Goal: Task Accomplishment & Management: Use online tool/utility

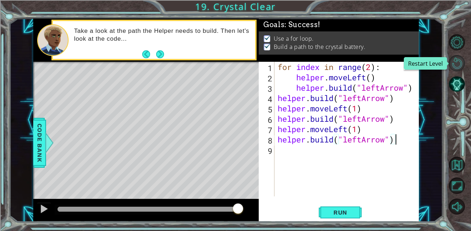
click at [457, 57] on button "Restart Level" at bounding box center [457, 63] width 16 height 16
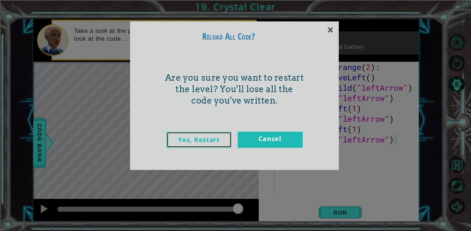
click at [219, 140] on link "Yes, Restart" at bounding box center [199, 140] width 65 height 16
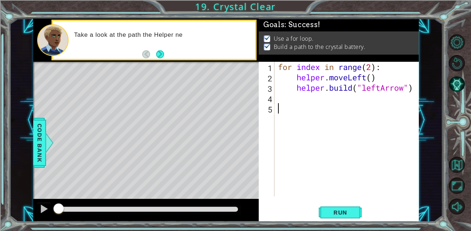
click at [386, 68] on div "for index in range ( 2 ) : helper . moveLeft ( ) helper . build ( "leftArrow" )" at bounding box center [349, 139] width 144 height 155
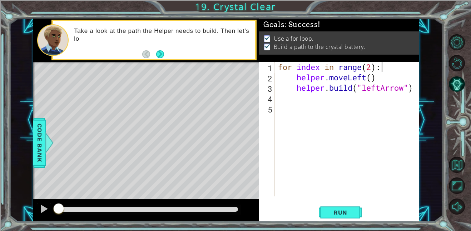
click at [371, 68] on div "for index in range ( 2 ) : helper . moveLeft ( ) helper . build ( "leftArrow" )" at bounding box center [349, 139] width 144 height 155
click at [367, 79] on div "for index in range ( 1 ) : helper . moveLeft ( ) helper . build ( "leftArrow" )" at bounding box center [349, 139] width 144 height 155
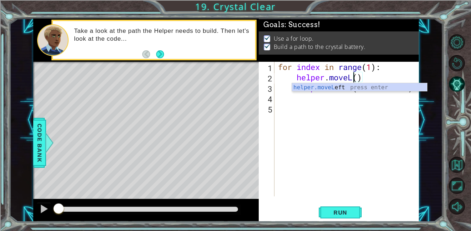
scroll to position [0, 3]
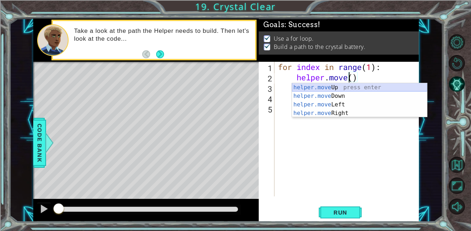
click at [376, 90] on div "helper.move Up press enter helper.move Down press enter helper.move Left press …" at bounding box center [359, 108] width 135 height 51
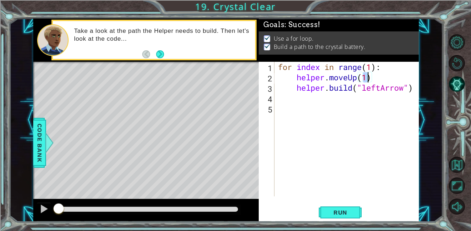
click at [386, 89] on div "for index in range ( 1 ) : helper . moveUp ( 1 ) helper . build ( "leftArrow" )" at bounding box center [349, 139] width 144 height 155
type textarea "[DOMAIN_NAME]("rightArrow")"
click at [355, 102] on div "for index in range ( 1 ) : helper . moveUp ( 1 ) helper . build ( "rightArrow" )" at bounding box center [349, 139] width 144 height 155
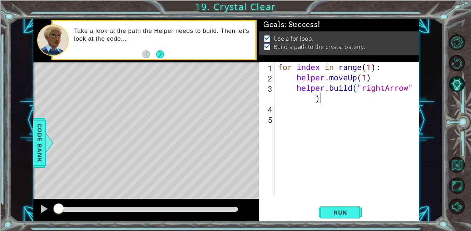
click at [296, 111] on div "for index in range ( 1 ) : helper . moveUp ( 1 ) helper . build ( "rightArrow" )" at bounding box center [349, 139] width 144 height 155
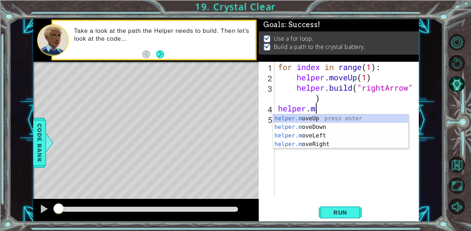
scroll to position [0, 1]
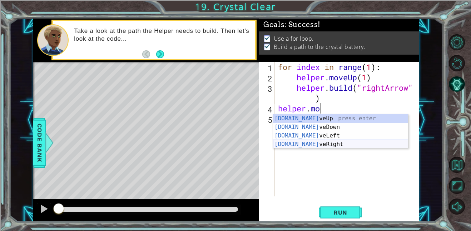
click at [313, 143] on div "[DOMAIN_NAME] veUp press enter [DOMAIN_NAME] veDown press enter [DOMAIN_NAME] v…" at bounding box center [340, 139] width 135 height 51
type textarea "helper.moveRight(1)"
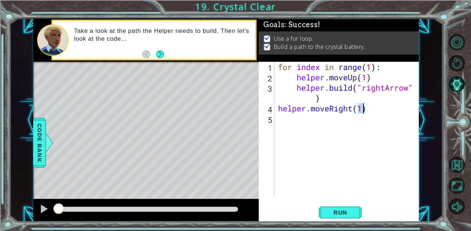
click at [377, 113] on div "for index in range ( 1 ) : helper . moveUp ( 1 ) helper . build ( "rightArrow" …" at bounding box center [349, 139] width 144 height 155
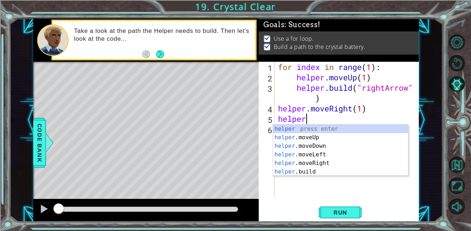
scroll to position [0, 1]
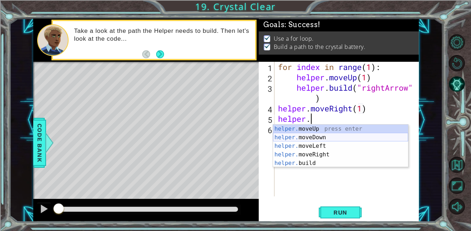
click at [377, 136] on div "helper. moveUp press enter helper. moveDown press enter helper. moveLeft press …" at bounding box center [340, 155] width 135 height 60
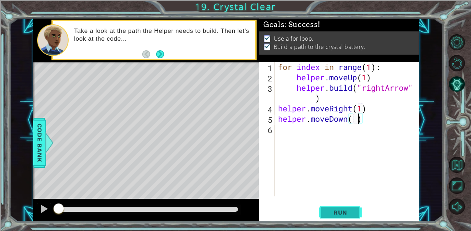
type textarea "helper.moveDown( )"
click at [354, 215] on span "Run" at bounding box center [340, 212] width 28 height 7
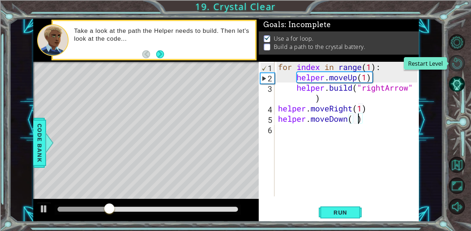
click at [464, 58] on button "Restart Level" at bounding box center [457, 63] width 16 height 16
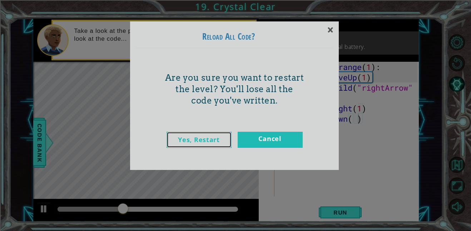
click at [208, 144] on link "Yes, Restart" at bounding box center [199, 140] width 65 height 16
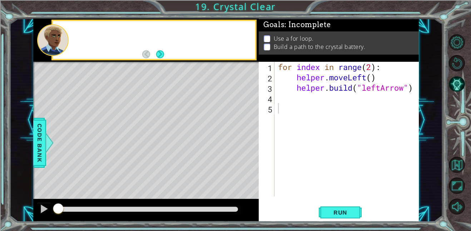
scroll to position [0, 0]
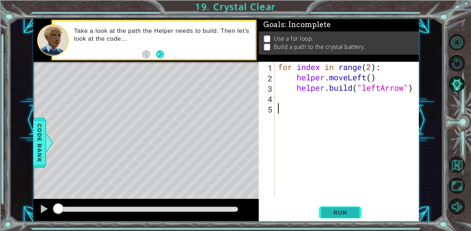
click at [334, 210] on span "Run" at bounding box center [340, 212] width 28 height 7
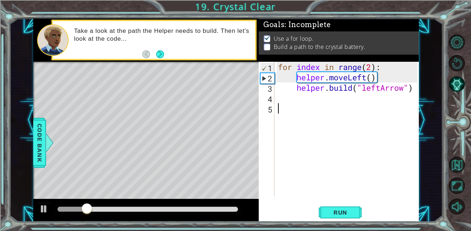
click at [285, 97] on div "for index in range ( 2 ) : helper . moveLeft ( ) helper . build ( "leftArrow" )" at bounding box center [349, 139] width 144 height 155
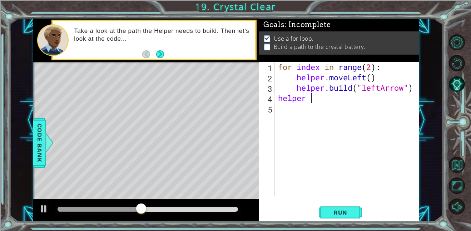
scroll to position [0, 1]
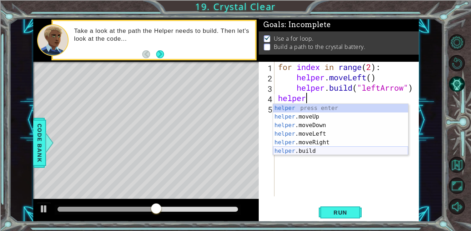
click at [312, 149] on div "helper press enter helper .moveUp press enter helper .moveDown press enter help…" at bounding box center [340, 138] width 135 height 69
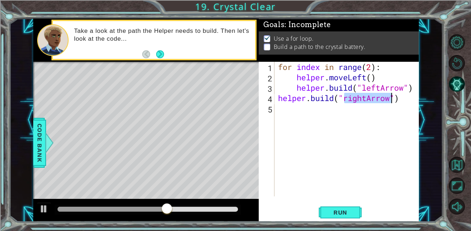
click at [368, 97] on div "for index in range ( 2 ) : helper . moveLeft ( ) helper . build ( "leftArrow" )…" at bounding box center [347, 129] width 141 height 135
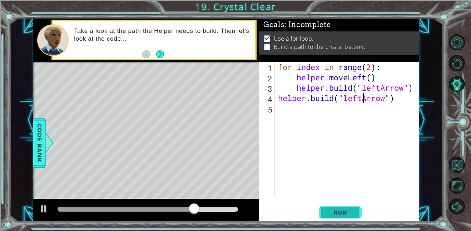
click at [333, 211] on span "Run" at bounding box center [340, 212] width 28 height 7
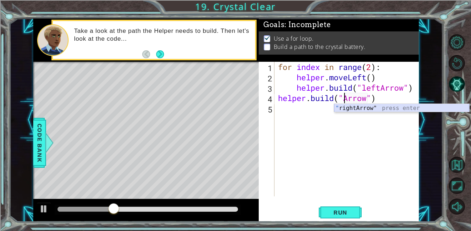
click at [367, 104] on div "" rightArrow" press enter" at bounding box center [401, 117] width 135 height 26
type textarea "[DOMAIN_NAME]("rightArrow")"
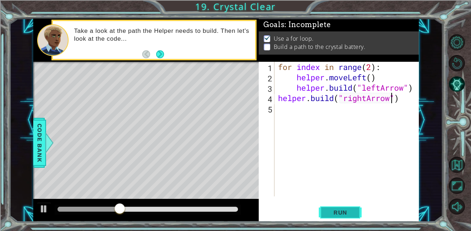
click at [343, 215] on span "Run" at bounding box center [340, 212] width 28 height 7
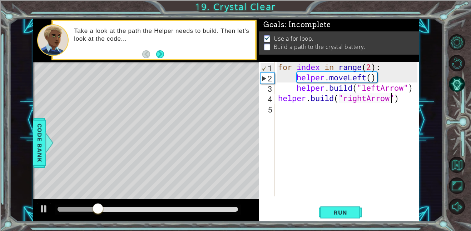
click at [297, 107] on div "for index in range ( 2 ) : helper . moveLeft ( ) helper . build ( "leftArrow" )…" at bounding box center [349, 139] width 144 height 155
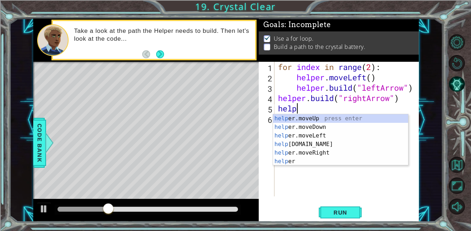
scroll to position [0, 0]
click at [334, 119] on div "help er.moveUp press enter help er.moveDown press enter help er.moveLeft press …" at bounding box center [340, 148] width 135 height 69
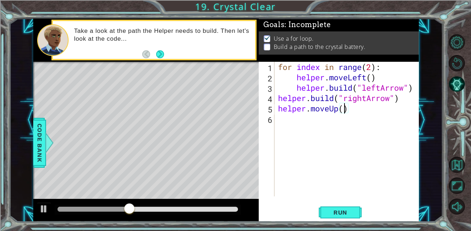
scroll to position [0, 3]
click at [342, 213] on span "Run" at bounding box center [340, 212] width 28 height 7
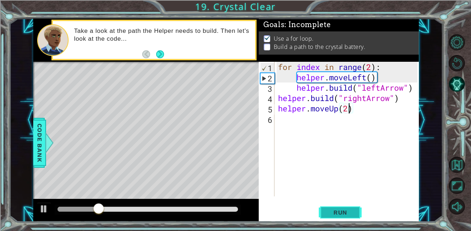
click at [342, 213] on span "Run" at bounding box center [340, 212] width 28 height 7
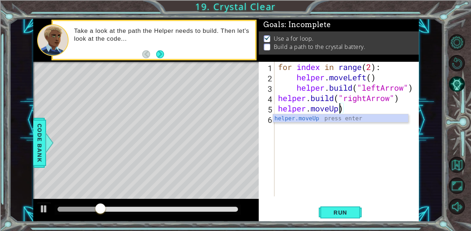
scroll to position [0, 3]
click at [336, 118] on div "helper.moveUp press enter" at bounding box center [340, 127] width 135 height 26
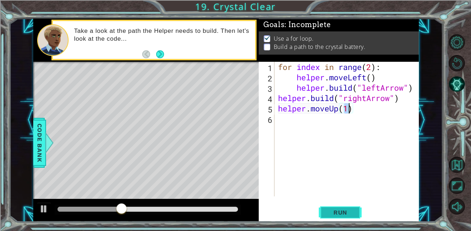
click at [338, 216] on button "Run" at bounding box center [340, 212] width 43 height 16
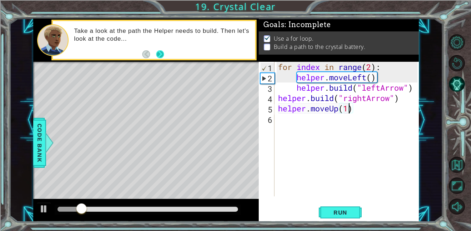
click at [162, 51] on button "Next" at bounding box center [160, 54] width 8 height 8
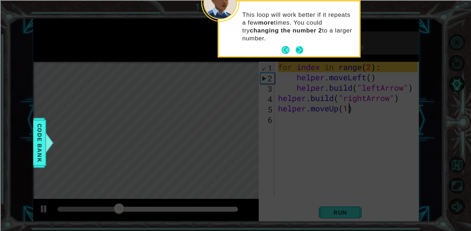
click at [300, 52] on button "Next" at bounding box center [299, 49] width 11 height 11
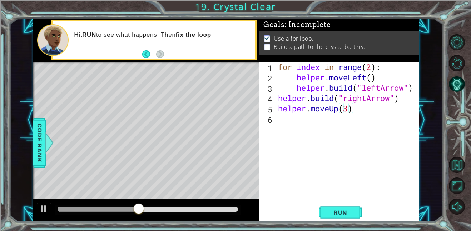
scroll to position [0, 3]
click at [373, 69] on div "for index in range ( 2 ) : helper . moveLeft ( ) helper . build ( "leftArrow" )…" at bounding box center [349, 139] width 144 height 155
click at [341, 208] on button "Run" at bounding box center [340, 212] width 43 height 16
type textarea "for index in range(4):"
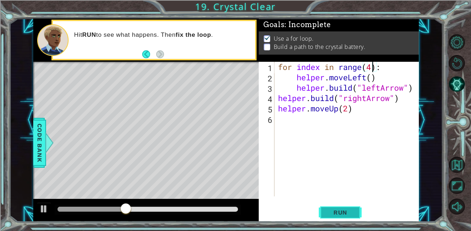
click at [348, 208] on button "Run" at bounding box center [340, 212] width 43 height 16
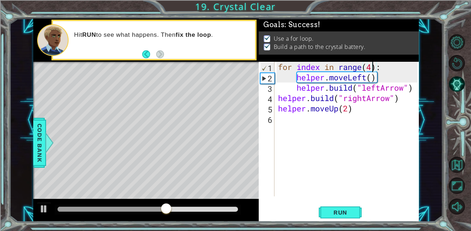
click at [297, 116] on div "for index in range ( 4 ) : helper . moveLeft ( ) helper . build ( "leftArrow" )…" at bounding box center [349, 139] width 144 height 155
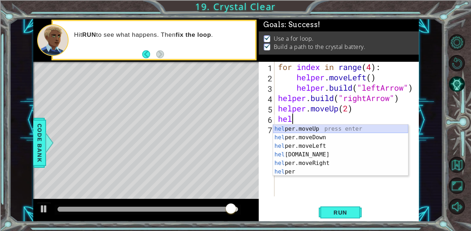
click at [315, 127] on div "hel per.moveUp press enter hel per.moveDown press enter hel per.moveLeft press …" at bounding box center [340, 159] width 135 height 69
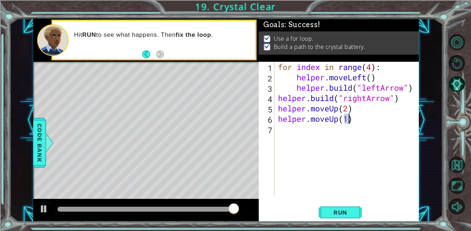
type textarea "helper.moveUp(1)"
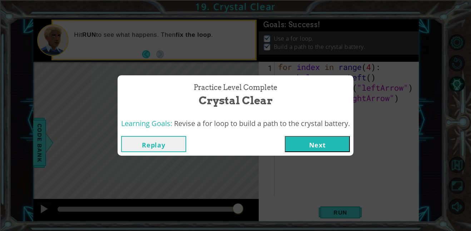
click at [337, 145] on button "Next" at bounding box center [317, 144] width 65 height 16
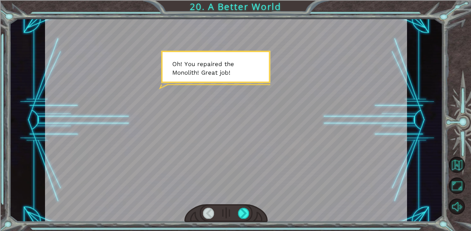
click at [249, 217] on div at bounding box center [225, 213] width 83 height 18
click at [243, 215] on div at bounding box center [243, 213] width 11 height 11
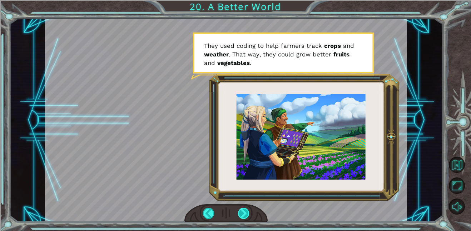
click at [243, 215] on div at bounding box center [243, 213] width 11 height 11
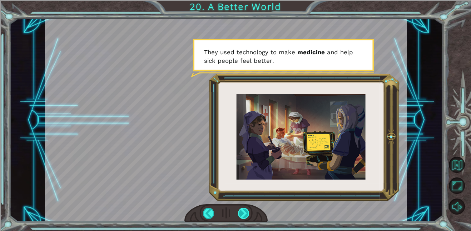
click at [243, 215] on div at bounding box center [243, 213] width 11 height 11
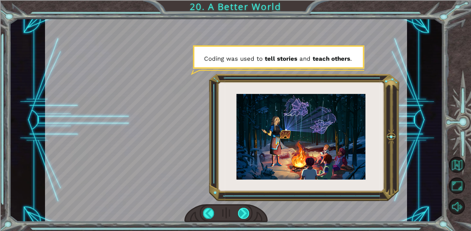
click at [243, 215] on div at bounding box center [243, 213] width 11 height 11
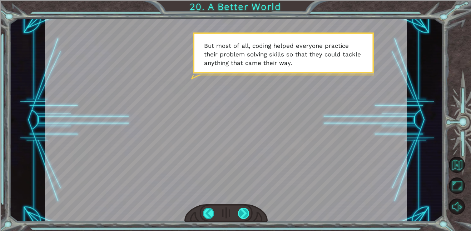
click at [243, 215] on div at bounding box center [243, 213] width 11 height 11
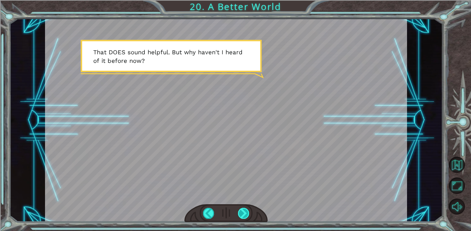
click at [243, 215] on div at bounding box center [243, 213] width 11 height 11
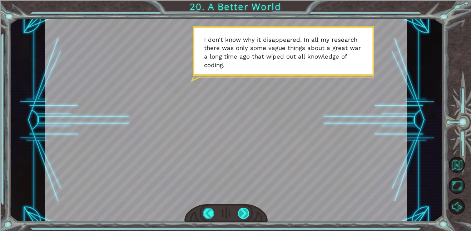
click at [243, 215] on div at bounding box center [243, 213] width 11 height 11
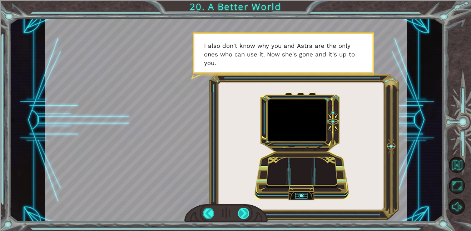
click at [243, 215] on div at bounding box center [243, 213] width 11 height 11
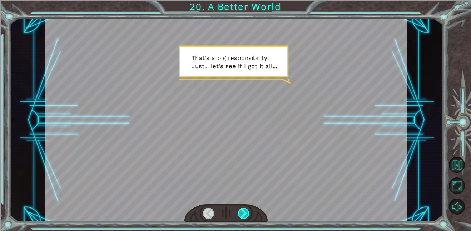
click at [243, 215] on div at bounding box center [243, 213] width 11 height 11
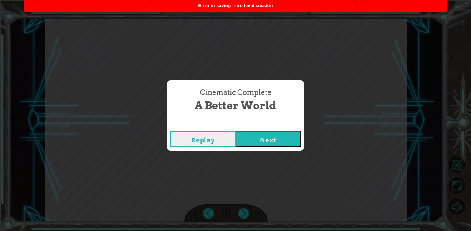
click at [271, 140] on button "Next" at bounding box center [268, 139] width 65 height 16
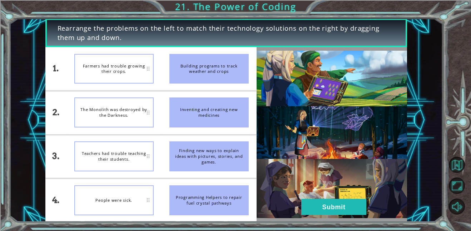
drag, startPoint x: 189, startPoint y: 80, endPoint x: 186, endPoint y: 91, distance: 11.5
click at [186, 91] on ul "Building programs to track weather and crops Inventing and creating new medicin…" at bounding box center [209, 134] width 95 height 175
click at [215, 83] on div "Building programs to track weather and crops" at bounding box center [208, 69] width 79 height 30
click at [332, 210] on button "Submit" at bounding box center [333, 207] width 65 height 16
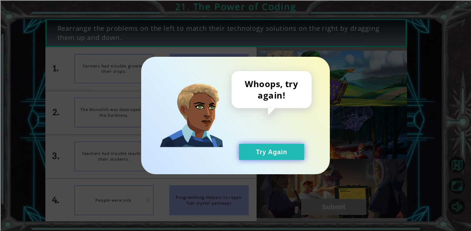
click at [277, 152] on button "Try Again" at bounding box center [271, 152] width 65 height 16
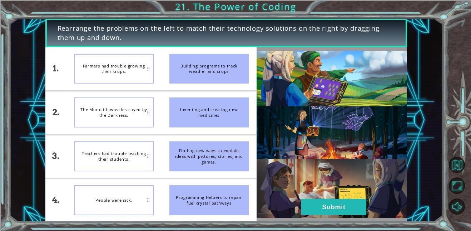
click at [188, 153] on div "Finding new ways to explain ideas with pictures, stories, and games." at bounding box center [208, 157] width 79 height 30
drag, startPoint x: 188, startPoint y: 153, endPoint x: 117, endPoint y: 155, distance: 71.9
click at [117, 155] on div "1. 2. 3. 4. Farmers had trouble growing their crops. The Monolith was destroyed…" at bounding box center [150, 134] width 211 height 175
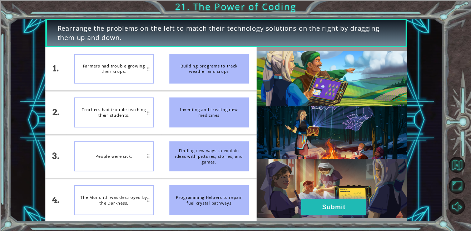
click at [318, 204] on button "Submit" at bounding box center [333, 207] width 65 height 16
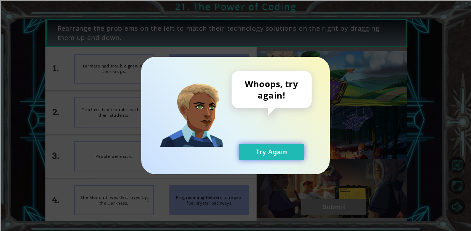
click at [278, 157] on button "Try Again" at bounding box center [271, 152] width 65 height 16
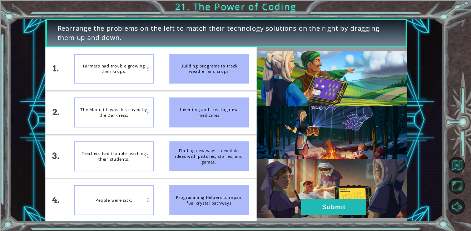
drag, startPoint x: 213, startPoint y: 66, endPoint x: 120, endPoint y: 74, distance: 92.5
click at [120, 74] on div "1. 2. 3. 4. Farmers had trouble growing their crops. The Monolith was destroyed…" at bounding box center [150, 134] width 211 height 175
click at [216, 75] on div "Building programs to track weather and crops" at bounding box center [208, 69] width 79 height 30
drag, startPoint x: 213, startPoint y: 79, endPoint x: 277, endPoint y: 171, distance: 111.4
click at [277, 171] on div "1. 2. 3. 4. Farmers had trouble growing their crops. The Monolith was destroyed…" at bounding box center [226, 134] width 362 height 175
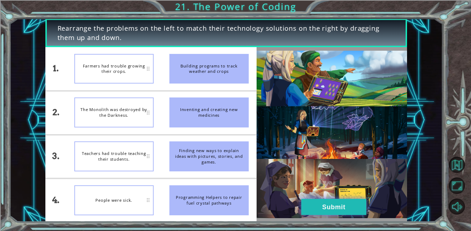
click at [345, 209] on button "Submit" at bounding box center [333, 207] width 65 height 16
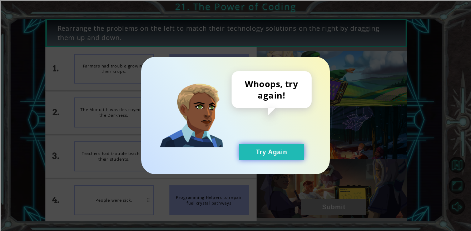
click at [282, 146] on button "Try Again" at bounding box center [271, 152] width 65 height 16
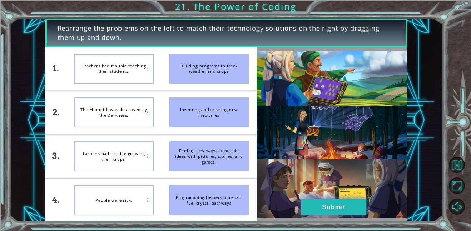
click at [341, 209] on button "Submit" at bounding box center [333, 207] width 65 height 16
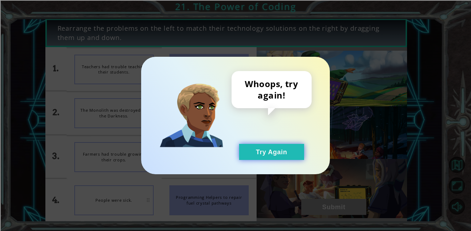
click at [285, 152] on button "Try Again" at bounding box center [271, 152] width 65 height 16
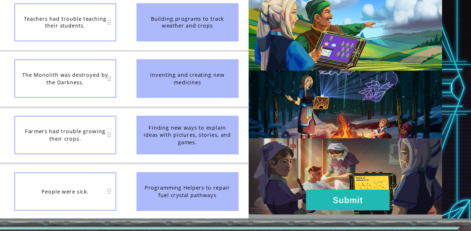
drag, startPoint x: 226, startPoint y: 164, endPoint x: 188, endPoint y: 163, distance: 38.2
click at [188, 163] on div "Finding new ways to explain ideas with pictures, stories, and games." at bounding box center [208, 157] width 79 height 30
drag, startPoint x: 226, startPoint y: 193, endPoint x: 189, endPoint y: 197, distance: 36.8
click at [189, 197] on div "Programming Helpers to repair fuel crystal pathways" at bounding box center [208, 200] width 79 height 30
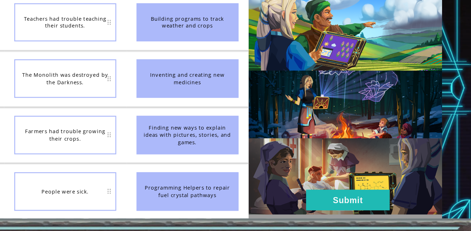
click at [189, 197] on div "Programming Helpers to repair fuel crystal pathways" at bounding box center [208, 200] width 79 height 30
click at [149, 203] on div "People were sick." at bounding box center [113, 200] width 79 height 30
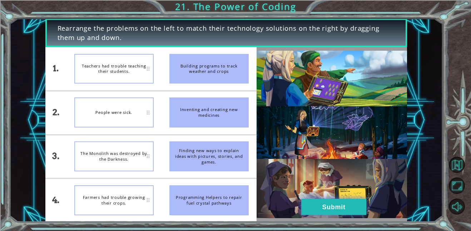
click at [327, 200] on button "Submit" at bounding box center [333, 207] width 65 height 16
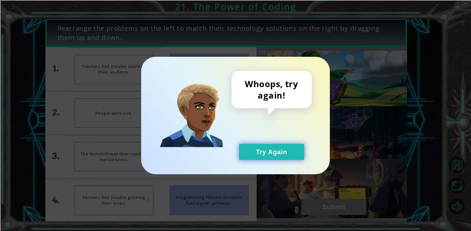
click at [278, 153] on button "Try Again" at bounding box center [271, 152] width 65 height 16
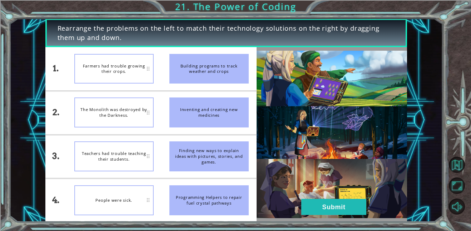
click at [188, 43] on div "Rearrange the problems on the left to match their technology solutions on the r…" at bounding box center [226, 33] width 362 height 29
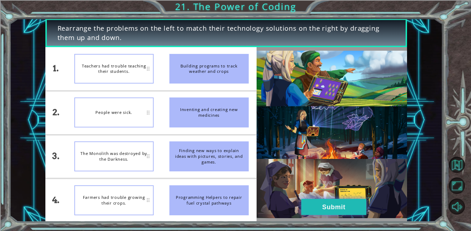
click at [333, 207] on button "Submit" at bounding box center [333, 207] width 65 height 16
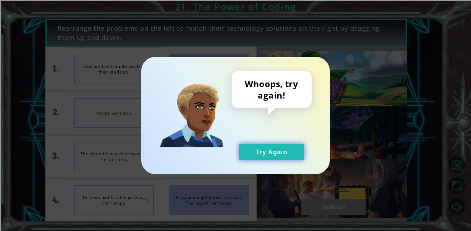
click at [277, 155] on button "Try Again" at bounding box center [271, 152] width 65 height 16
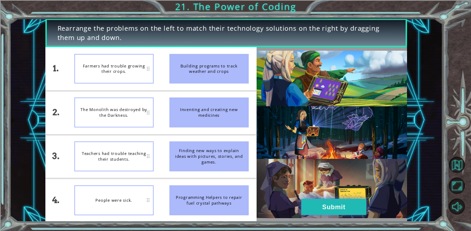
click at [313, 204] on button "Submit" at bounding box center [333, 207] width 65 height 16
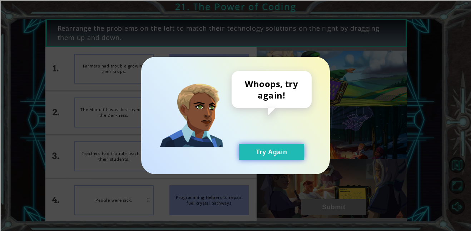
click at [288, 157] on button "Try Again" at bounding box center [271, 152] width 65 height 16
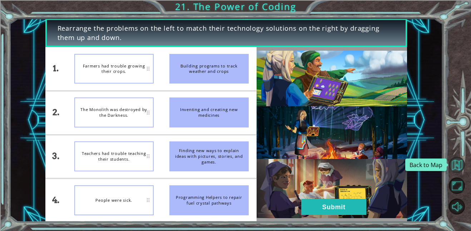
click at [457, 167] on button "Back to Map" at bounding box center [457, 165] width 16 height 16
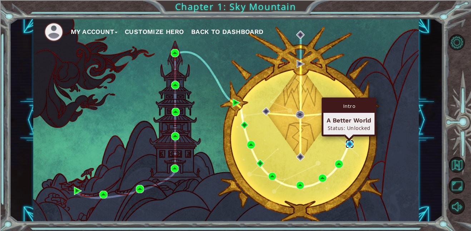
click at [352, 145] on img at bounding box center [350, 144] width 8 height 8
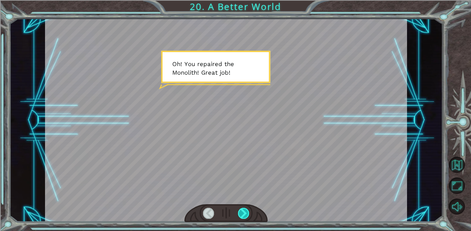
click at [241, 208] on div at bounding box center [243, 213] width 11 height 11
click at [241, 210] on div at bounding box center [243, 213] width 11 height 11
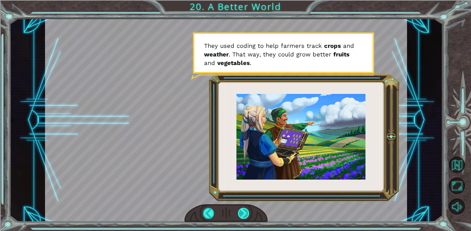
click at [241, 210] on div at bounding box center [243, 213] width 11 height 11
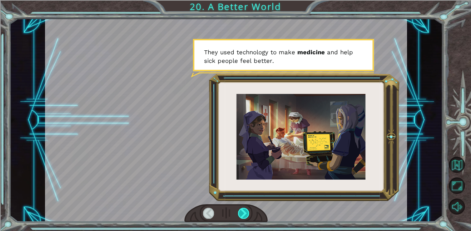
click at [241, 210] on div at bounding box center [243, 213] width 11 height 11
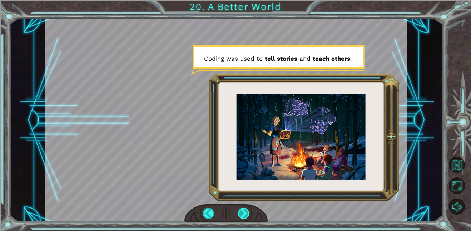
click at [241, 210] on div at bounding box center [243, 213] width 11 height 11
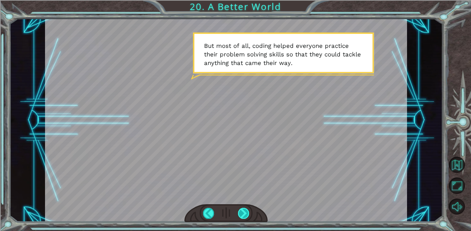
click at [241, 210] on div at bounding box center [243, 213] width 11 height 11
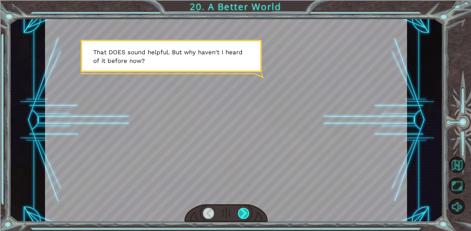
click at [241, 210] on div at bounding box center [243, 213] width 11 height 11
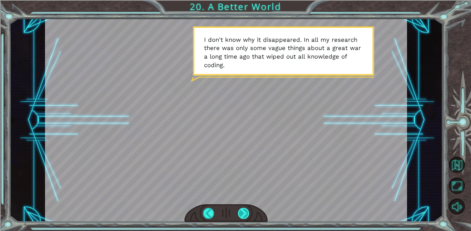
click at [241, 210] on div at bounding box center [243, 213] width 11 height 11
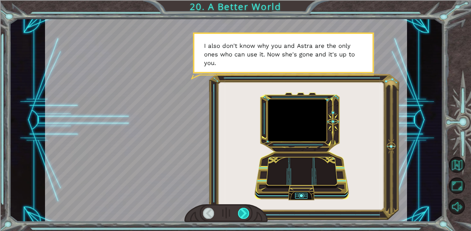
click at [241, 210] on div at bounding box center [243, 213] width 11 height 11
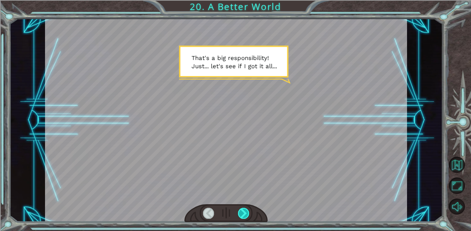
click at [241, 210] on div at bounding box center [243, 213] width 11 height 11
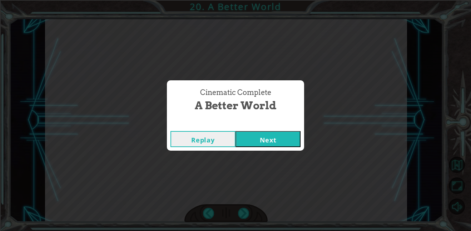
click at [269, 143] on button "Next" at bounding box center [268, 139] width 65 height 16
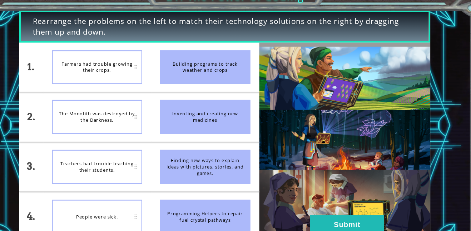
drag, startPoint x: 217, startPoint y: 71, endPoint x: 173, endPoint y: 75, distance: 44.5
click at [173, 75] on div "Building programs to track weather and crops" at bounding box center [208, 69] width 79 height 30
click at [218, 68] on div "Building programs to track weather and crops" at bounding box center [208, 69] width 79 height 30
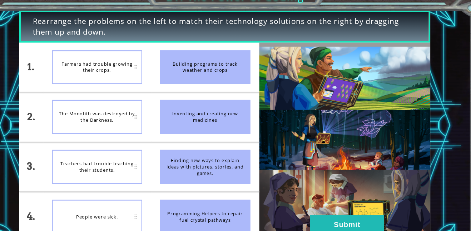
drag, startPoint x: 138, startPoint y: 72, endPoint x: 157, endPoint y: 70, distance: 19.1
click at [157, 70] on div "1. 2. 3. 4. Farmers had trouble growing their crops. The Monolith was destroyed…" at bounding box center [150, 134] width 211 height 175
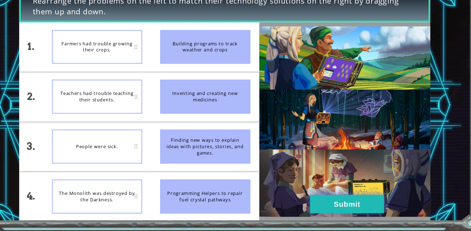
click at [304, 201] on button "Submit" at bounding box center [333, 207] width 65 height 16
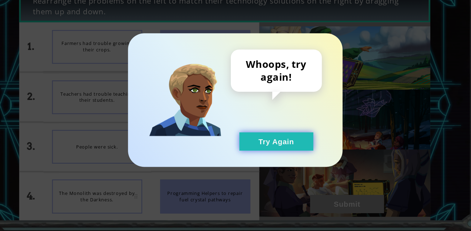
click at [266, 145] on button "Try Again" at bounding box center [271, 152] width 65 height 16
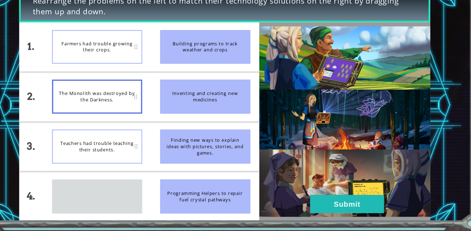
click at [126, 185] on div "People were sick." at bounding box center [113, 200] width 79 height 30
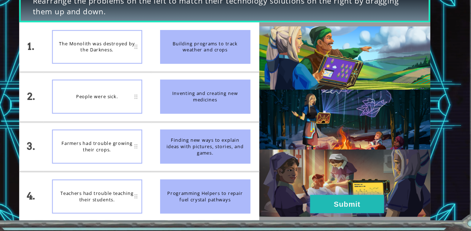
click at [333, 204] on button "Submit" at bounding box center [333, 207] width 65 height 16
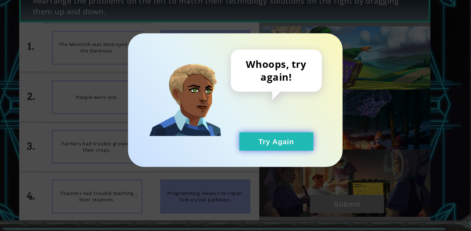
click at [293, 155] on button "Try Again" at bounding box center [271, 152] width 65 height 16
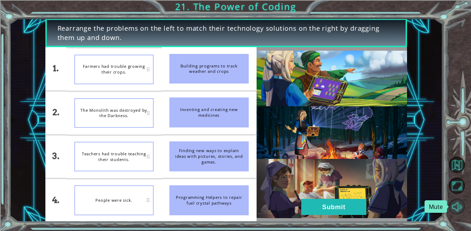
click at [459, 212] on button "Mute" at bounding box center [457, 207] width 16 height 16
click at [459, 212] on button "Unmute" at bounding box center [457, 207] width 16 height 16
click at [332, 94] on img at bounding box center [332, 135] width 150 height 168
drag, startPoint x: 214, startPoint y: 70, endPoint x: 339, endPoint y: 79, distance: 125.1
click at [339, 79] on div "1. 2. 3. 4. Farmers had trouble growing their crops. The Monolith was destroyed…" at bounding box center [226, 134] width 362 height 175
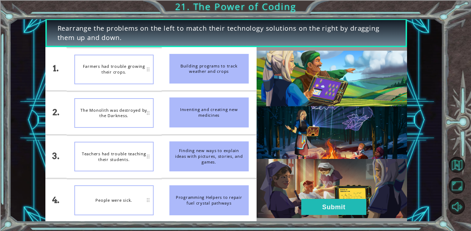
click at [330, 135] on img at bounding box center [332, 135] width 150 height 168
drag, startPoint x: 214, startPoint y: 160, endPoint x: 192, endPoint y: 156, distance: 22.8
click at [192, 156] on div "Finding new ways to explain ideas with pictures, stories, and games." at bounding box center [208, 157] width 79 height 30
drag, startPoint x: 205, startPoint y: 71, endPoint x: 101, endPoint y: 66, distance: 104.5
click at [101, 66] on div "1. 2. 3. 4. Farmers had trouble growing their crops. Teachers had trouble teach…" at bounding box center [150, 134] width 211 height 175
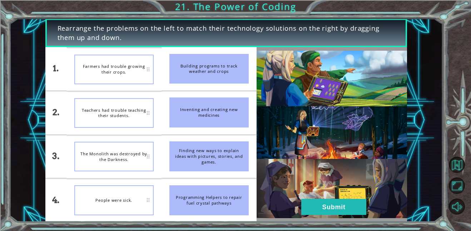
drag, startPoint x: 177, startPoint y: 111, endPoint x: 191, endPoint y: 129, distance: 23.2
click at [191, 129] on li "Inventing and creating new medicines" at bounding box center [209, 112] width 95 height 43
drag, startPoint x: 125, startPoint y: 163, endPoint x: 143, endPoint y: 54, distance: 110.9
click at [143, 54] on li "The Monolith was destroyed by the Darkness." at bounding box center [113, 69] width 95 height 43
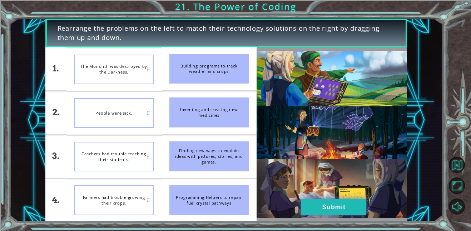
click at [323, 204] on button "Submit" at bounding box center [333, 207] width 65 height 16
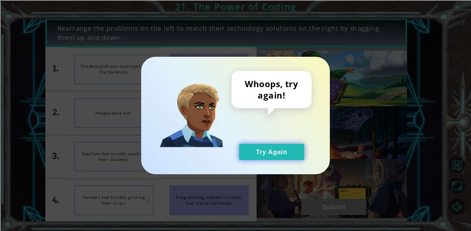
click at [287, 150] on button "Try Again" at bounding box center [271, 152] width 65 height 16
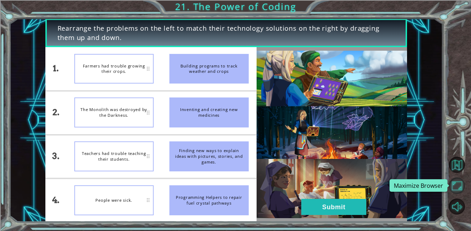
click at [455, 183] on button "Maximize Browser" at bounding box center [457, 186] width 16 height 16
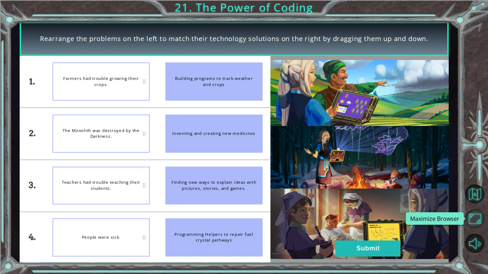
click at [471, 227] on button "Maximize Browser" at bounding box center [474, 218] width 19 height 19
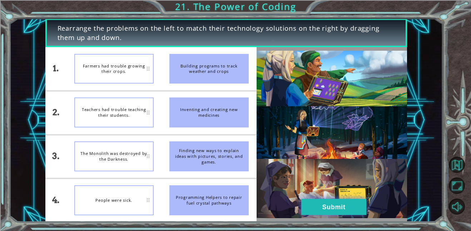
click at [345, 204] on button "Submit" at bounding box center [333, 207] width 65 height 16
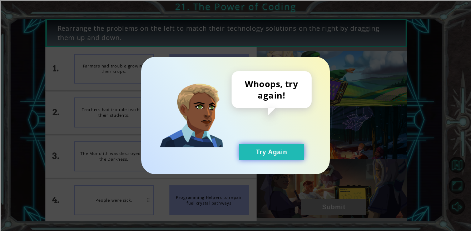
click at [276, 153] on button "Try Again" at bounding box center [271, 152] width 65 height 16
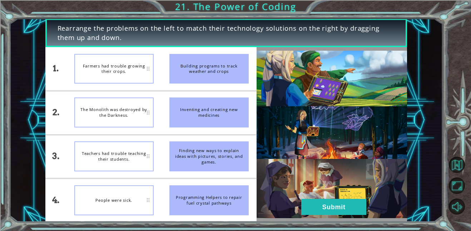
drag, startPoint x: 206, startPoint y: 72, endPoint x: 166, endPoint y: 76, distance: 40.2
click at [166, 76] on li "Building programs to track weather and crops" at bounding box center [209, 68] width 95 height 43
click at [212, 74] on div "Building programs to track weather and crops" at bounding box center [208, 69] width 79 height 30
drag, startPoint x: 207, startPoint y: 74, endPoint x: 154, endPoint y: 69, distance: 52.7
click at [154, 69] on div "1. 2. 3. 4. Farmers had trouble growing their crops. The Monolith was destroyed…" at bounding box center [150, 134] width 211 height 175
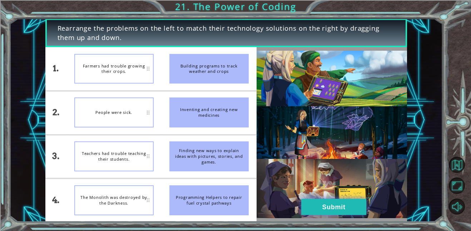
click at [330, 214] on button "Submit" at bounding box center [333, 207] width 65 height 16
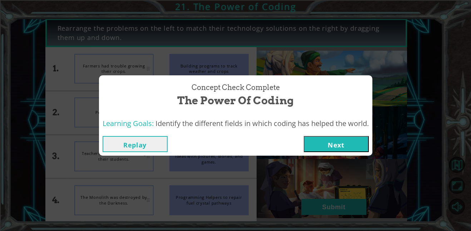
click at [334, 147] on button "Next" at bounding box center [336, 144] width 65 height 16
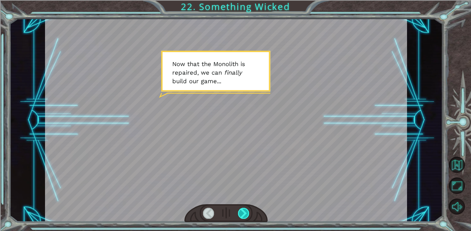
click at [245, 217] on div at bounding box center [243, 213] width 11 height 11
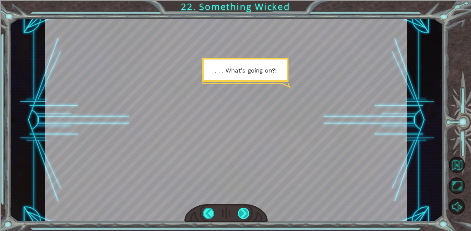
click at [245, 217] on div at bounding box center [243, 213] width 11 height 11
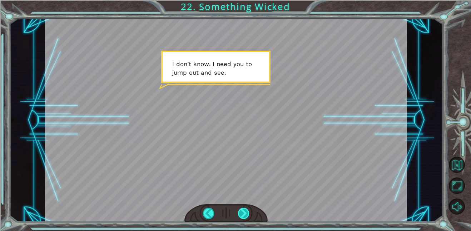
click at [245, 217] on div at bounding box center [243, 213] width 11 height 11
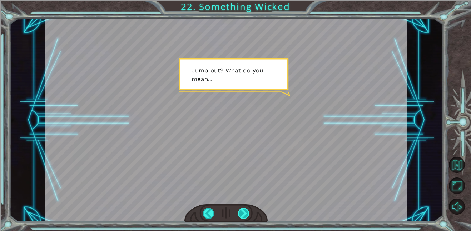
click at [245, 217] on div at bounding box center [243, 213] width 11 height 11
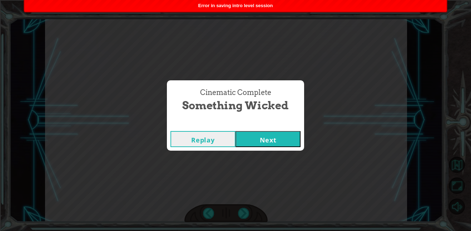
click at [267, 142] on button "Next" at bounding box center [268, 139] width 65 height 16
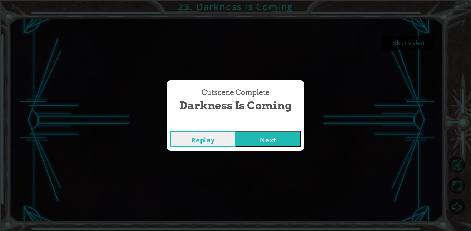
click at [240, 142] on button "Next" at bounding box center [268, 139] width 65 height 16
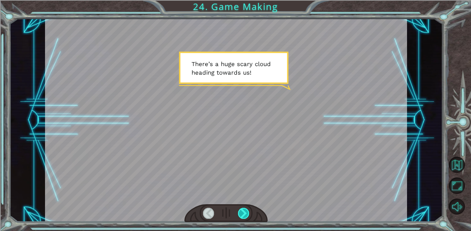
click at [245, 213] on div at bounding box center [243, 213] width 11 height 11
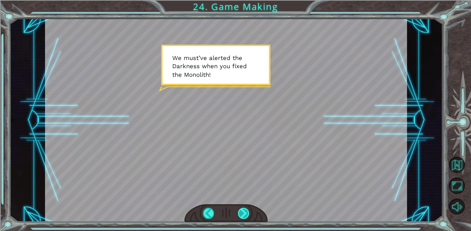
click at [245, 213] on div at bounding box center [243, 213] width 11 height 11
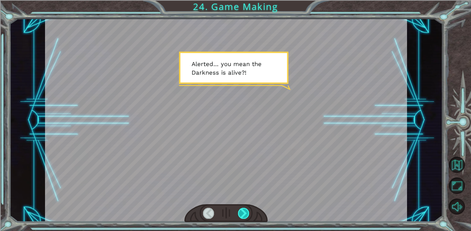
click at [245, 213] on div at bounding box center [243, 213] width 11 height 11
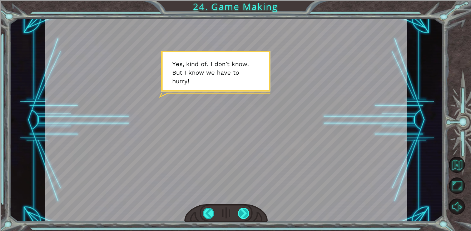
click at [245, 213] on div at bounding box center [243, 213] width 11 height 11
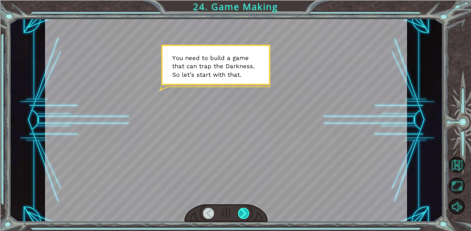
click at [245, 213] on div at bounding box center [243, 213] width 11 height 11
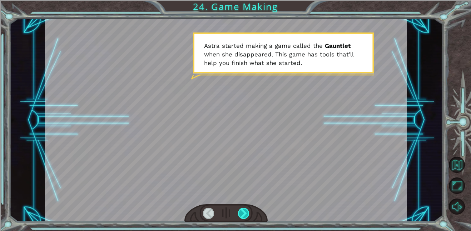
click at [245, 213] on div at bounding box center [243, 213] width 11 height 11
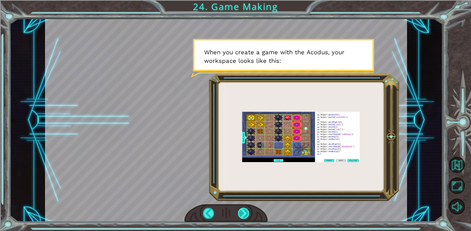
click at [245, 213] on div at bounding box center [243, 213] width 11 height 11
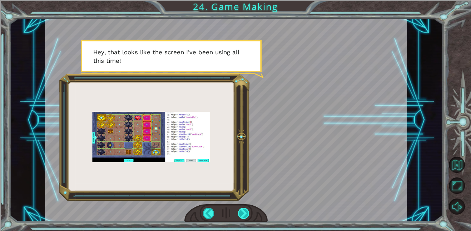
click at [245, 208] on div at bounding box center [243, 213] width 11 height 11
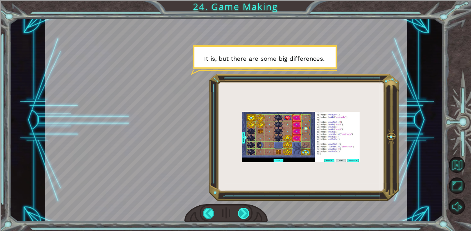
click at [245, 208] on div at bounding box center [243, 213] width 11 height 11
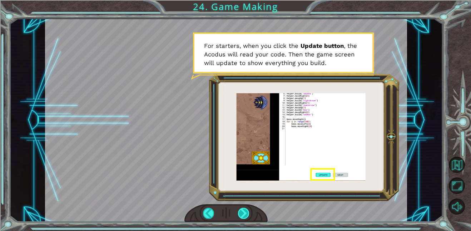
click at [245, 208] on div at bounding box center [243, 213] width 11 height 11
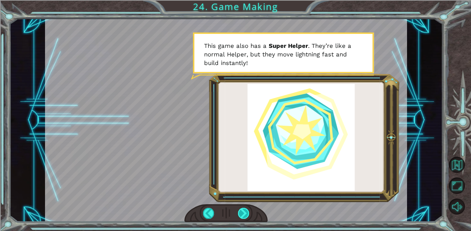
click at [245, 208] on div at bounding box center [243, 213] width 11 height 11
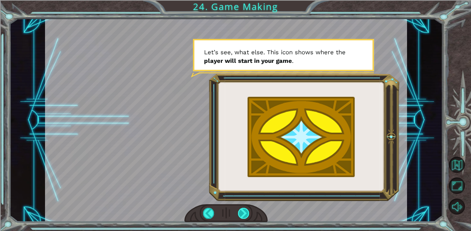
click at [245, 208] on div at bounding box center [243, 213] width 11 height 11
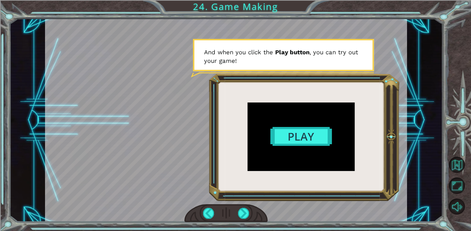
click at [295, 137] on div at bounding box center [226, 120] width 362 height 203
click at [246, 209] on div at bounding box center [243, 213] width 11 height 11
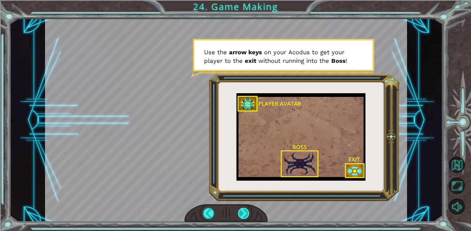
click at [246, 209] on div at bounding box center [243, 213] width 11 height 11
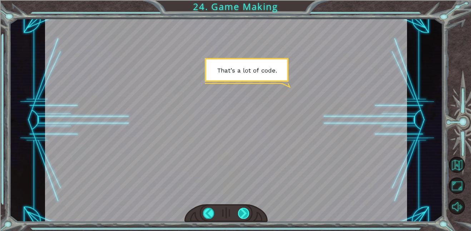
click at [246, 209] on div at bounding box center [243, 213] width 11 height 11
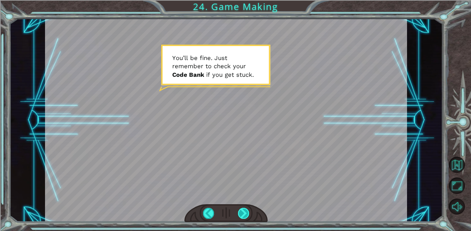
click at [246, 209] on div at bounding box center [243, 213] width 11 height 11
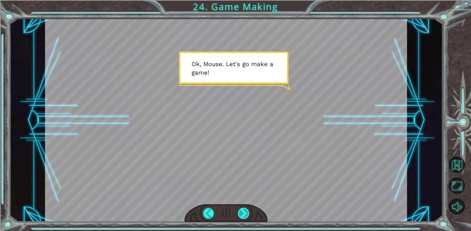
click at [246, 209] on div at bounding box center [243, 213] width 11 height 11
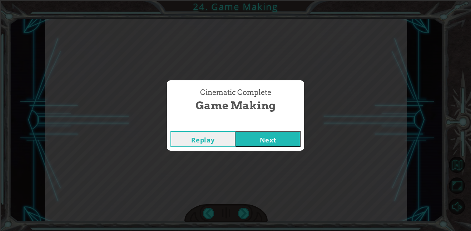
click at [265, 142] on button "Next" at bounding box center [268, 139] width 65 height 16
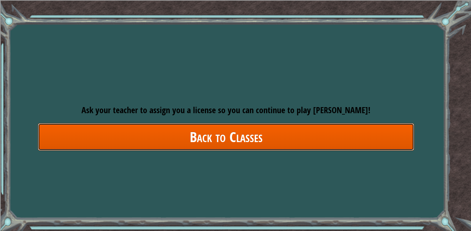
click at [265, 142] on link "Back to Classes" at bounding box center [226, 137] width 376 height 28
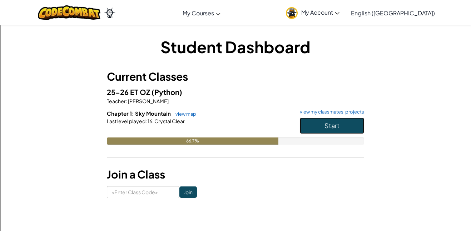
click at [335, 128] on span "Start" at bounding box center [332, 126] width 15 height 8
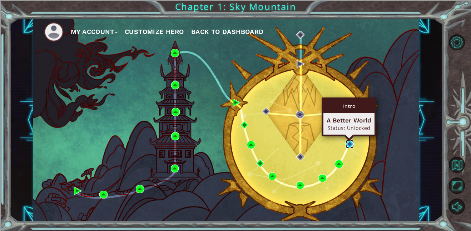
click at [351, 144] on img at bounding box center [350, 144] width 8 height 8
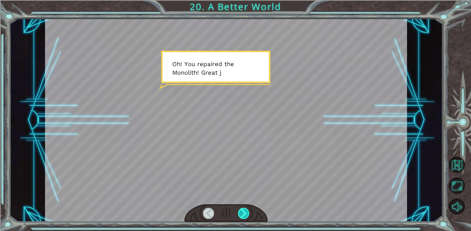
click at [246, 213] on div at bounding box center [243, 213] width 11 height 11
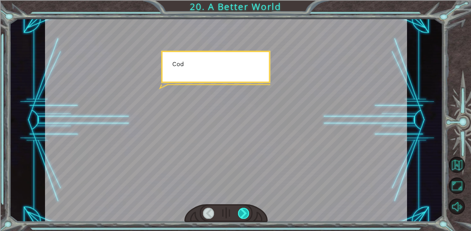
click at [246, 213] on div at bounding box center [243, 213] width 11 height 11
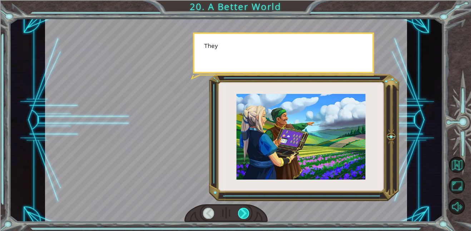
click at [246, 213] on div at bounding box center [243, 213] width 11 height 11
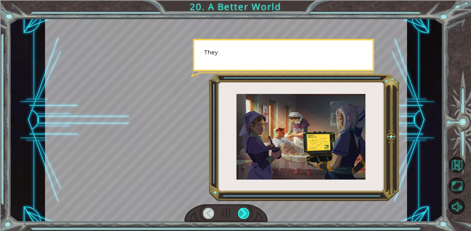
click at [246, 213] on div at bounding box center [243, 213] width 11 height 11
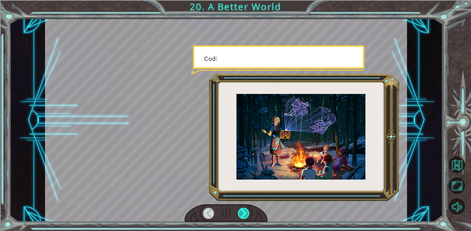
click at [246, 213] on div at bounding box center [243, 213] width 11 height 11
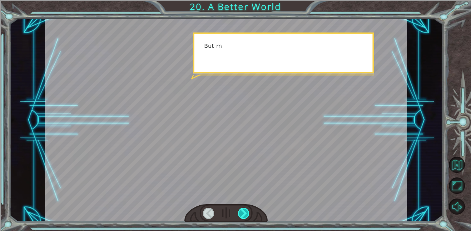
click at [246, 213] on div at bounding box center [243, 213] width 11 height 11
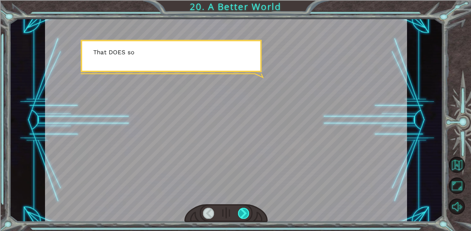
click at [246, 213] on div at bounding box center [243, 213] width 11 height 11
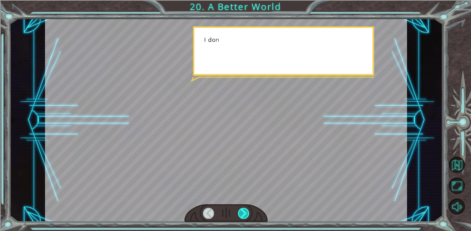
click at [246, 213] on div at bounding box center [243, 213] width 11 height 11
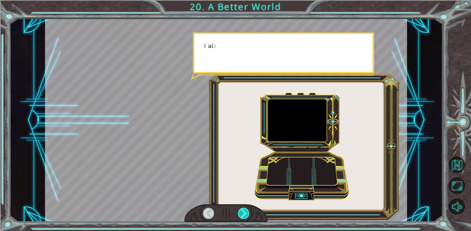
click at [246, 213] on div at bounding box center [243, 213] width 11 height 11
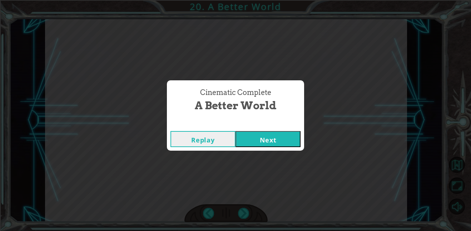
click at [276, 139] on button "Next" at bounding box center [268, 139] width 65 height 16
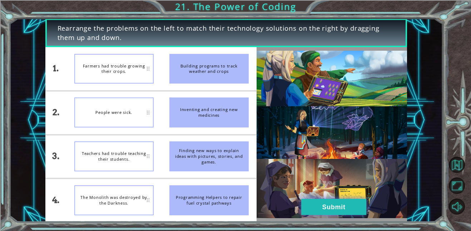
click at [336, 206] on button "Submit" at bounding box center [333, 207] width 65 height 16
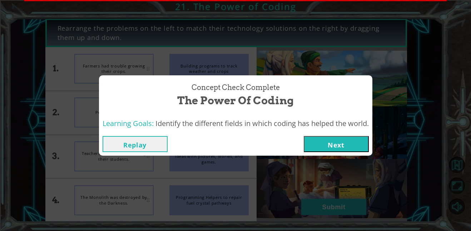
click at [336, 206] on div "Concept Check Complete The Power of Coding Learning Goals: Identify the differe…" at bounding box center [235, 115] width 471 height 231
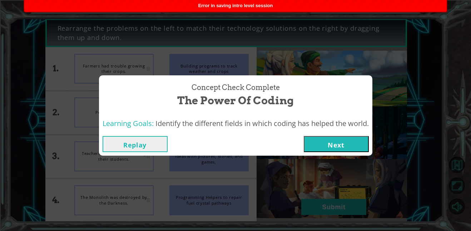
click at [332, 137] on button "Next" at bounding box center [336, 144] width 65 height 16
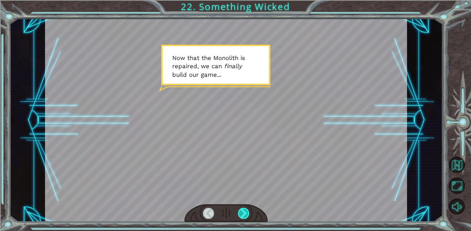
click at [243, 212] on div at bounding box center [243, 213] width 11 height 11
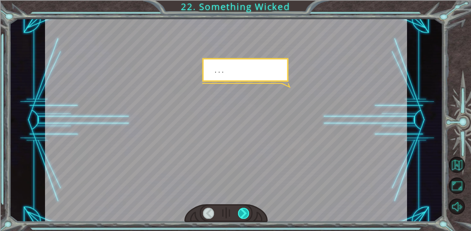
click at [243, 212] on div at bounding box center [243, 213] width 11 height 11
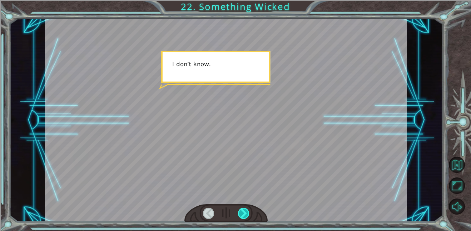
click at [243, 212] on div at bounding box center [243, 213] width 11 height 11
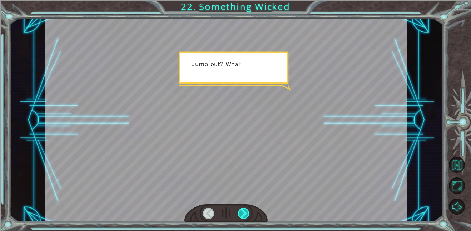
click at [243, 212] on div at bounding box center [243, 213] width 11 height 11
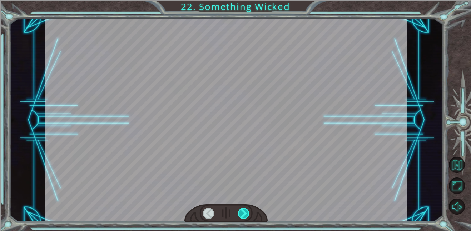
click at [243, 212] on div at bounding box center [243, 213] width 11 height 11
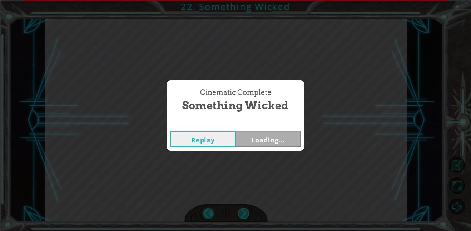
click at [243, 212] on div "Cinematic Complete Something Wicked Replay Loading..." at bounding box center [235, 115] width 471 height 231
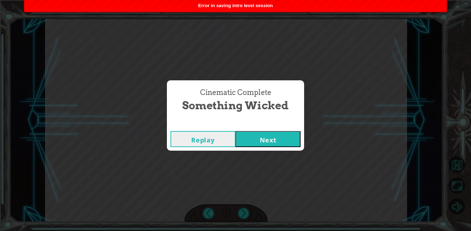
click at [271, 129] on div "Replay Next" at bounding box center [235, 139] width 137 height 23
click at [275, 140] on button "Next" at bounding box center [268, 139] width 65 height 16
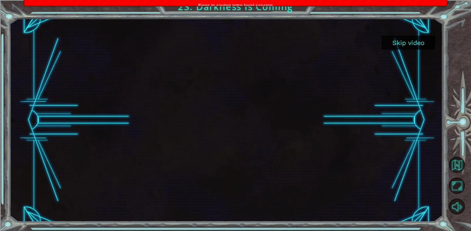
click at [388, 45] on button "Skip video" at bounding box center [409, 43] width 54 height 14
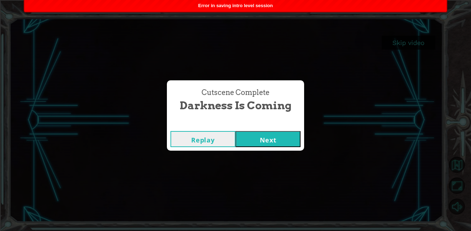
click at [282, 141] on button "Next" at bounding box center [268, 139] width 65 height 16
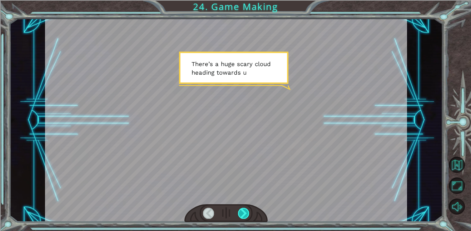
click at [243, 208] on div at bounding box center [243, 213] width 11 height 11
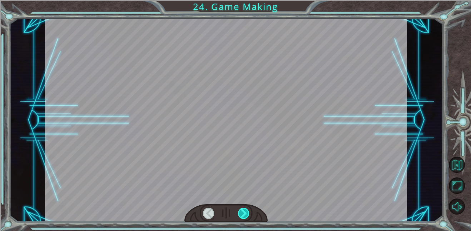
click at [243, 208] on div at bounding box center [243, 213] width 11 height 11
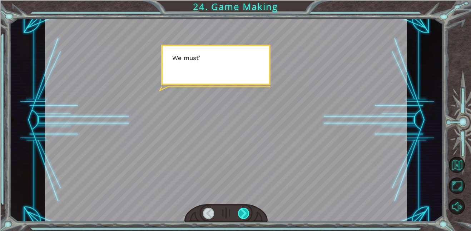
click at [243, 208] on div at bounding box center [243, 213] width 11 height 11
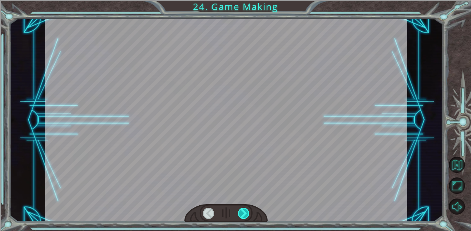
click at [243, 208] on div at bounding box center [243, 213] width 11 height 11
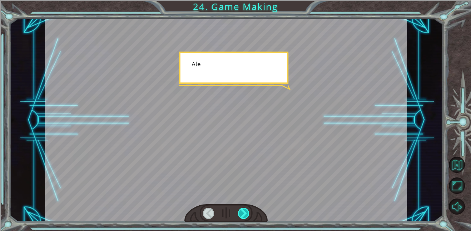
click at [243, 208] on div at bounding box center [243, 213] width 11 height 11
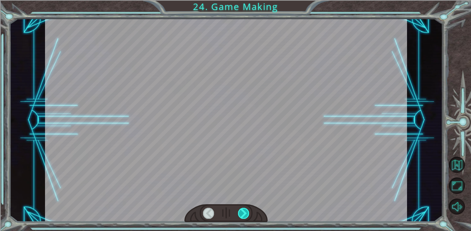
click at [243, 208] on div at bounding box center [243, 213] width 11 height 11
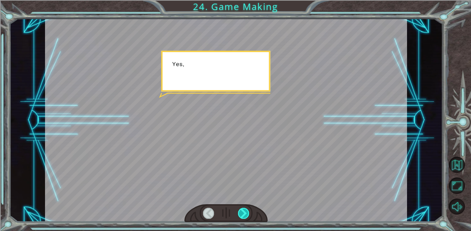
click at [243, 208] on div at bounding box center [243, 213] width 11 height 11
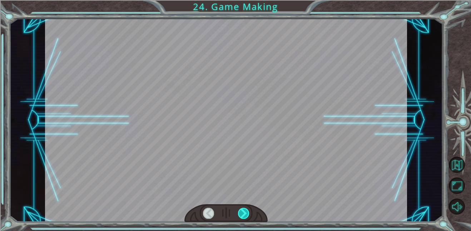
click at [243, 208] on div at bounding box center [243, 213] width 11 height 11
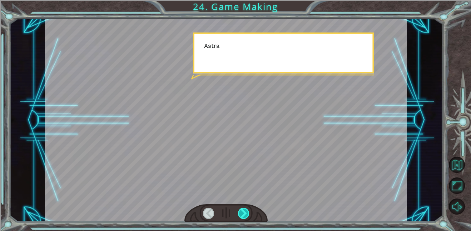
click at [243, 208] on div at bounding box center [243, 213] width 11 height 11
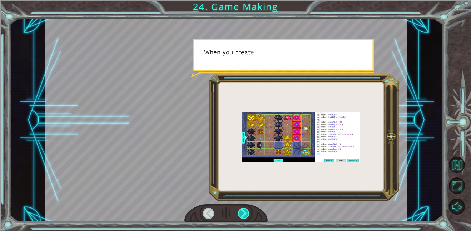
click at [243, 208] on div at bounding box center [243, 213] width 11 height 11
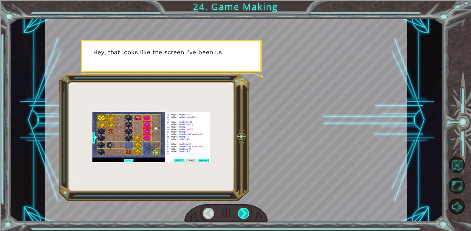
click at [243, 208] on div at bounding box center [243, 213] width 11 height 11
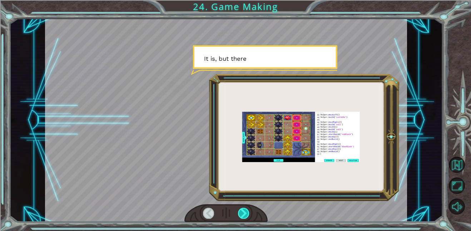
click at [243, 208] on div at bounding box center [243, 213] width 11 height 11
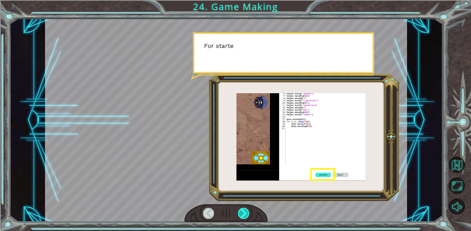
click at [243, 208] on div at bounding box center [243, 213] width 11 height 11
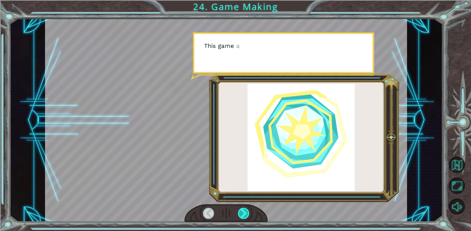
click at [243, 208] on div at bounding box center [243, 213] width 11 height 11
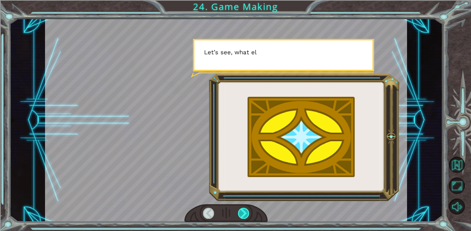
click at [243, 208] on div at bounding box center [243, 213] width 11 height 11
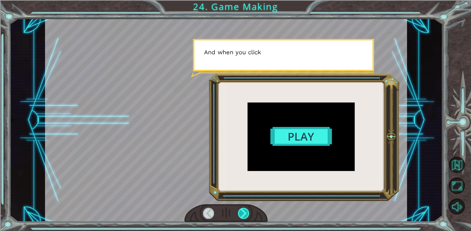
click at [243, 208] on div at bounding box center [243, 213] width 11 height 11
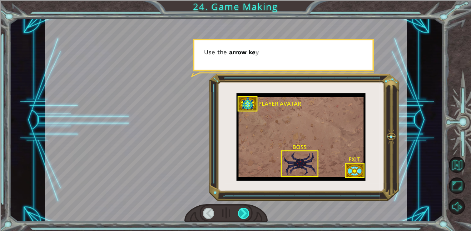
click at [243, 208] on div at bounding box center [243, 213] width 11 height 11
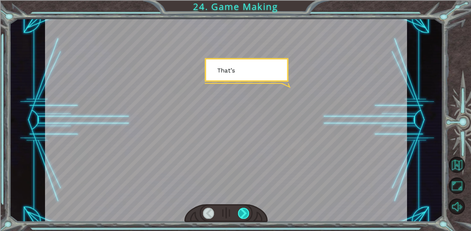
click at [243, 208] on div at bounding box center [243, 213] width 11 height 11
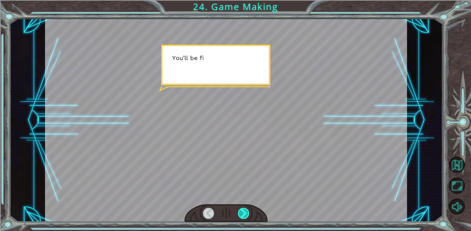
click at [243, 208] on div at bounding box center [243, 213] width 11 height 11
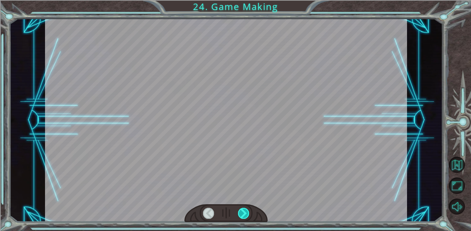
click at [243, 208] on div at bounding box center [243, 213] width 11 height 11
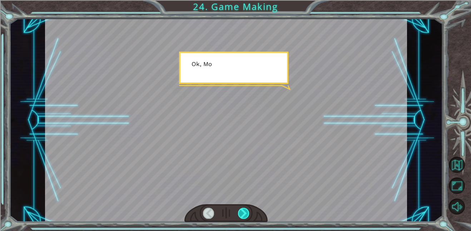
click at [243, 208] on div at bounding box center [243, 213] width 11 height 11
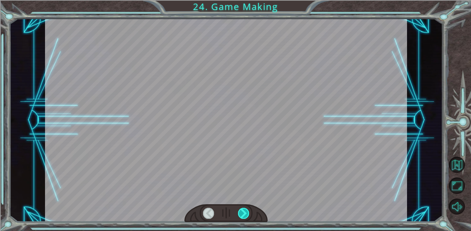
click at [243, 208] on div at bounding box center [243, 213] width 11 height 11
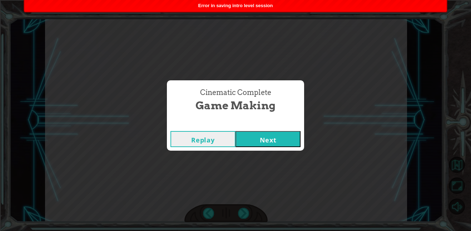
click at [287, 136] on button "Next" at bounding box center [268, 139] width 65 height 16
